Goal: Information Seeking & Learning: Check status

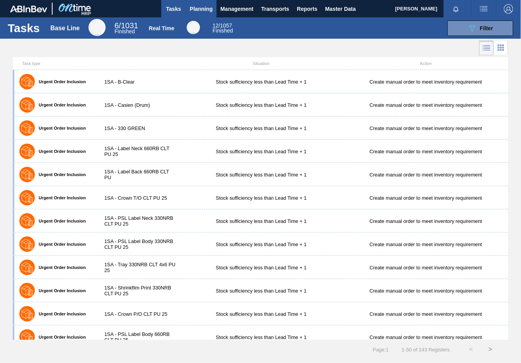
click at [202, 10] on span "Planning" at bounding box center [201, 8] width 23 height 9
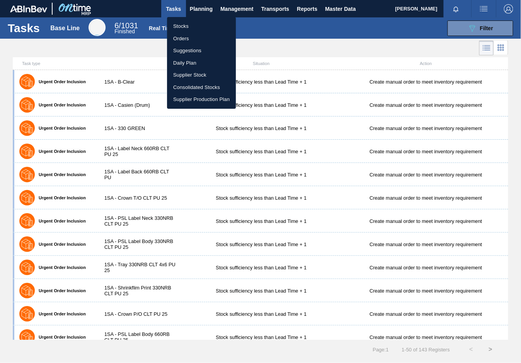
click at [186, 29] on li "Stocks" at bounding box center [201, 26] width 69 height 12
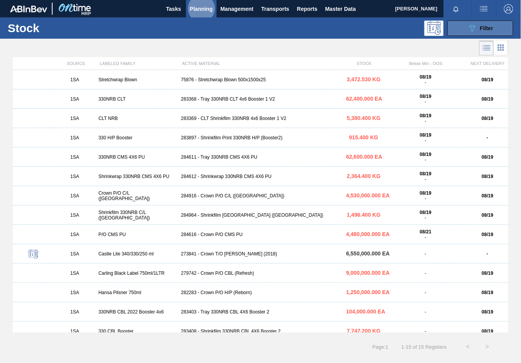
click at [486, 27] on span "Filter" at bounding box center [486, 28] width 13 height 6
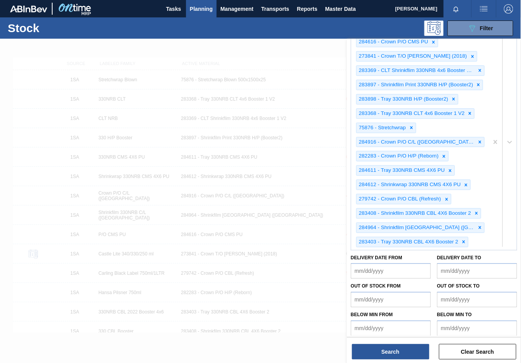
scroll to position [207, 0]
click at [480, 235] on div "284616 - Crown P/O CMS PU 273841 - Crown T/O Olaf (2018) 283369 - CLT Shrinkfli…" at bounding box center [420, 141] width 137 height 216
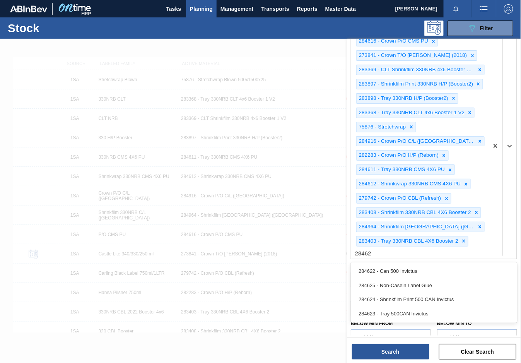
type Material "284625"
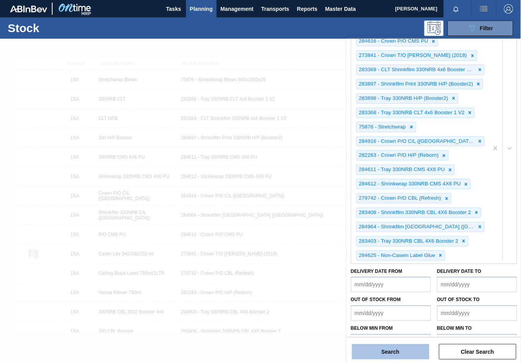
click at [384, 347] on button "Search" at bounding box center [390, 351] width 77 height 15
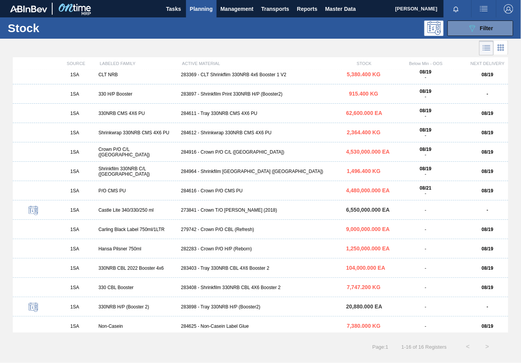
scroll to position [47, 0]
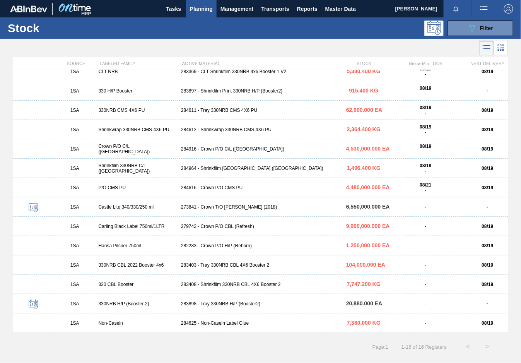
click at [228, 326] on div "1SA Non-[MEDICAL_DATA] 284625 - Non-[MEDICAL_DATA] Label Glue 7,380.000 KG - 08…" at bounding box center [261, 323] width 496 height 19
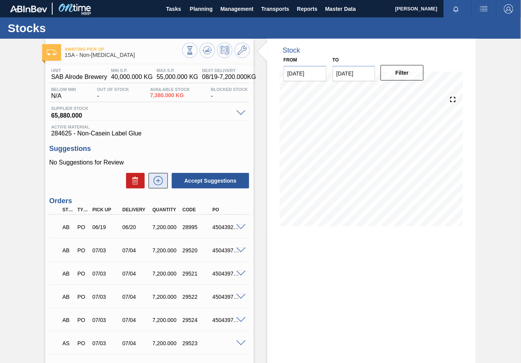
click at [160, 180] on icon at bounding box center [158, 180] width 12 height 9
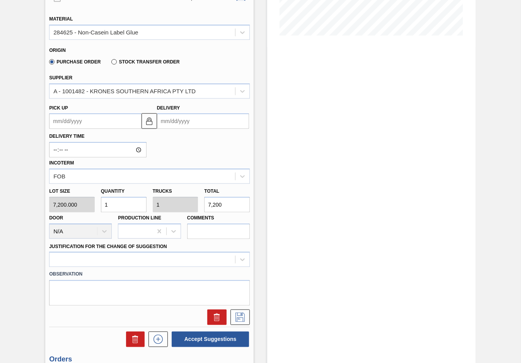
scroll to position [194, 0]
